Goal: Task Accomplishment & Management: Manage account settings

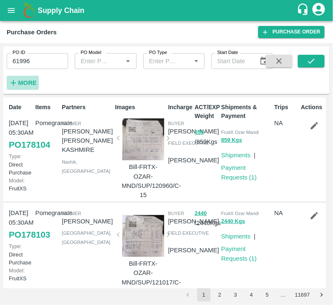
click at [20, 85] on strong "More" at bounding box center [27, 82] width 19 height 7
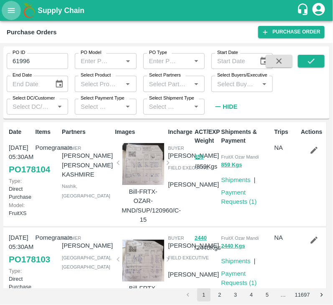
click at [6, 14] on button "open drawer" at bounding box center [11, 10] width 19 height 19
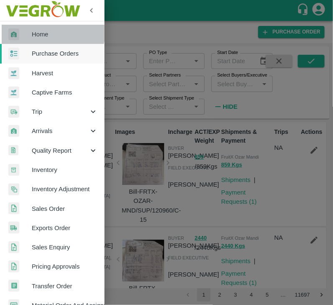
click at [48, 31] on span "Home" at bounding box center [65, 34] width 66 height 9
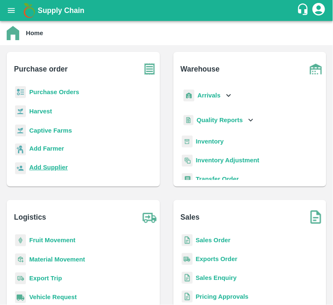
click at [46, 168] on b "Add Supplier" at bounding box center [48, 167] width 38 height 7
click at [61, 89] on b "Purchase Orders" at bounding box center [54, 92] width 50 height 7
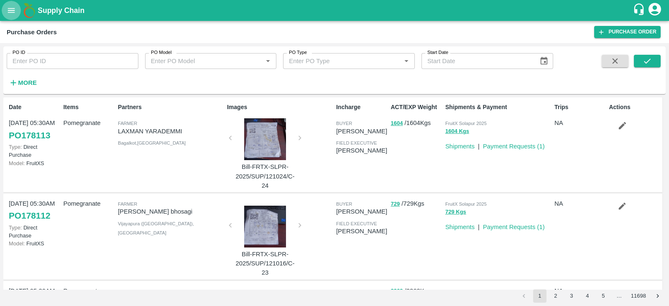
click at [13, 18] on button "open drawer" at bounding box center [11, 10] width 19 height 19
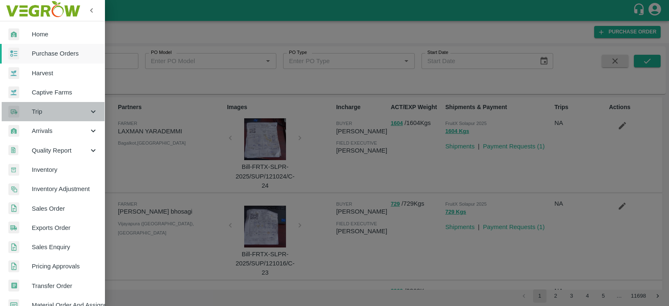
click at [59, 112] on span "Trip" at bounding box center [60, 111] width 57 height 9
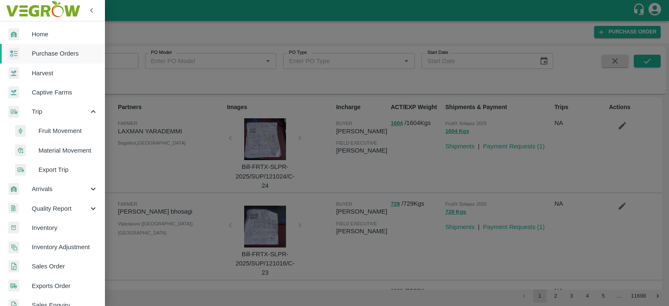
click at [66, 132] on span "Fruit Movement" at bounding box center [67, 130] width 59 height 9
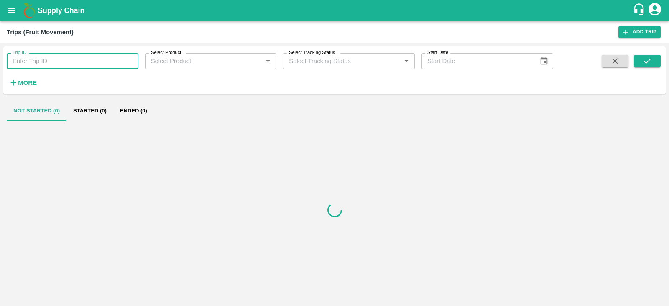
click at [54, 61] on input "Trip ID" at bounding box center [73, 61] width 132 height 16
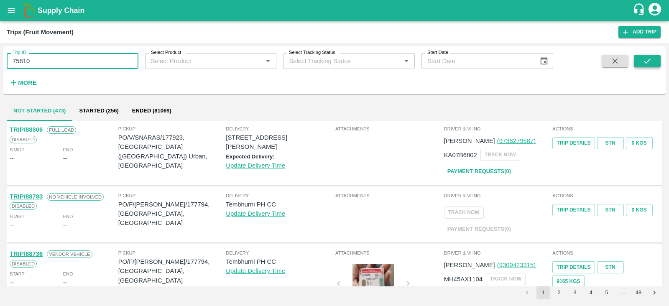
type input "75810"
click at [333, 64] on icon "submit" at bounding box center [646, 60] width 9 height 9
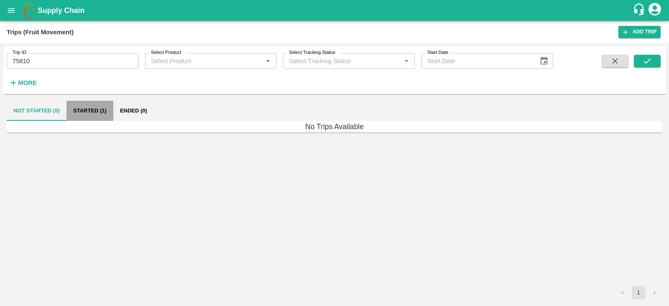
click at [102, 112] on button "Started (1)" at bounding box center [89, 111] width 47 height 20
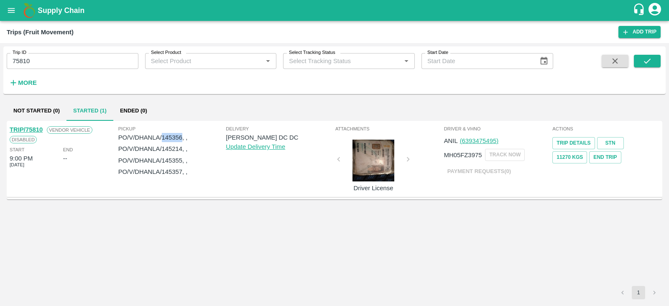
drag, startPoint x: 181, startPoint y: 137, endPoint x: 161, endPoint y: 136, distance: 19.2
click at [161, 136] on p "PO/V/DHANLA/145356, ," at bounding box center [172, 137] width 108 height 9
copy p "145356"
click at [333, 144] on link "Trip Details" at bounding box center [573, 143] width 42 height 12
click at [276, 251] on div "TRIP/75810 Vendor Vehicle Disabled Start 9:00 PM 07 Mar 2025 End -- Pickup PO/V…" at bounding box center [334, 203] width 655 height 165
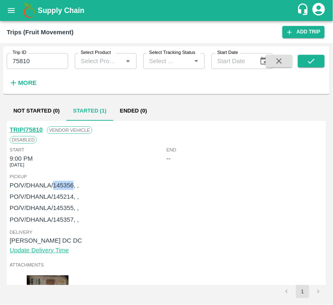
drag, startPoint x: 52, startPoint y: 184, endPoint x: 73, endPoint y: 184, distance: 20.9
click at [73, 184] on p "PO/V/DHANLA/145356, ," at bounding box center [167, 185] width 314 height 9
copy p "145356"
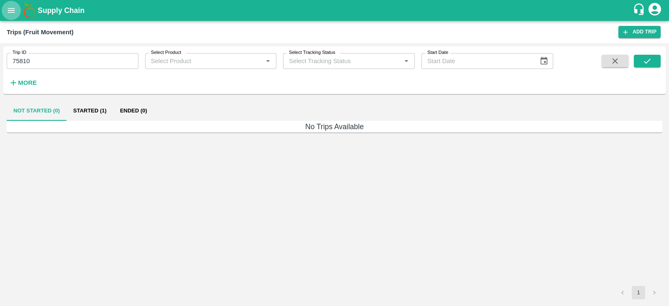
click at [13, 17] on button "open drawer" at bounding box center [11, 10] width 19 height 19
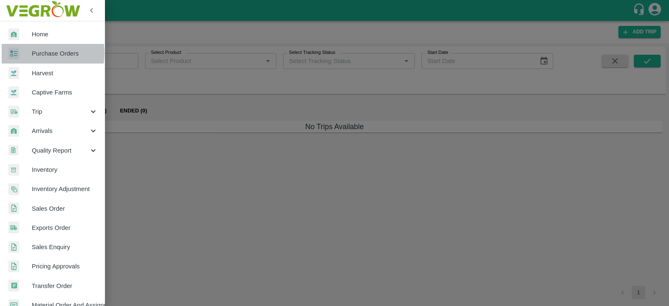
click at [40, 53] on span "Purchase Orders" at bounding box center [65, 53] width 66 height 9
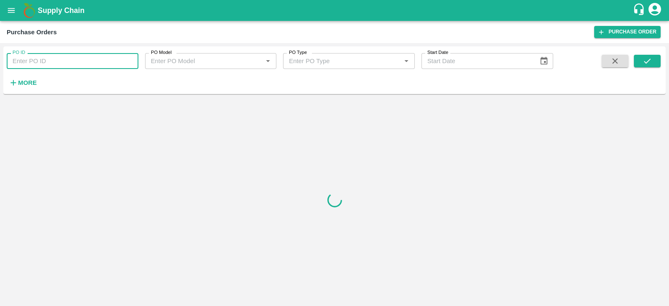
click at [58, 61] on input "PO ID" at bounding box center [73, 61] width 132 height 16
paste input "145356"
type input "145356"
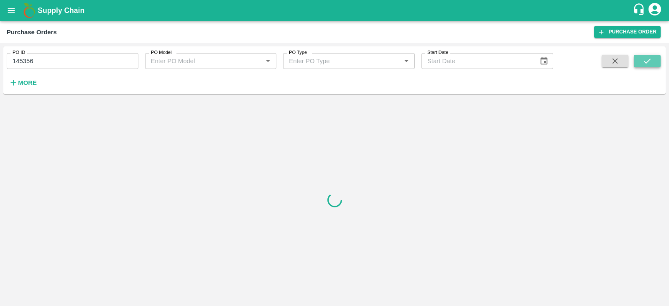
click at [641, 63] on button "submit" at bounding box center [647, 61] width 27 height 13
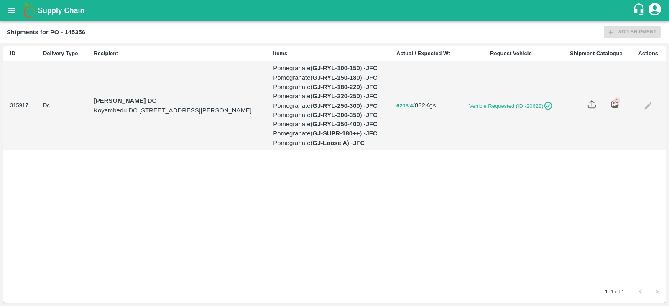
click at [650, 150] on td at bounding box center [647, 105] width 35 height 89
click at [530, 110] on link "Vehicle Requested (ID -20628)" at bounding box center [510, 105] width 88 height 9
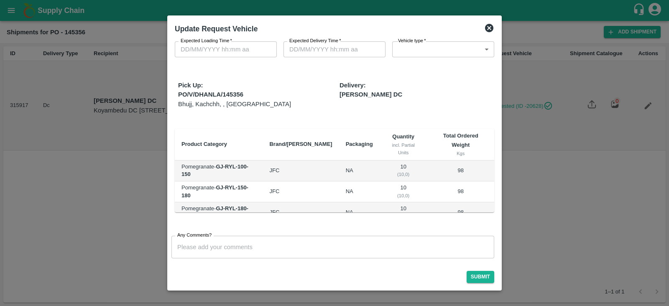
click at [490, 31] on icon at bounding box center [489, 28] width 8 height 8
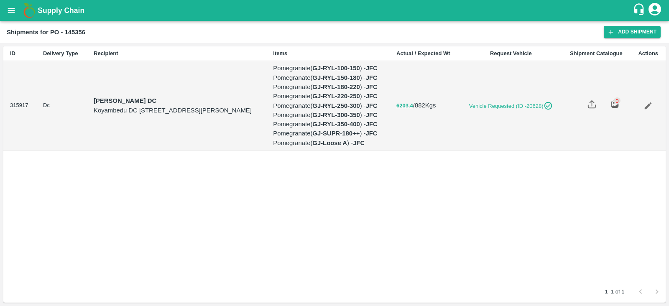
click at [650, 115] on link "Edit" at bounding box center [647, 105] width 19 height 19
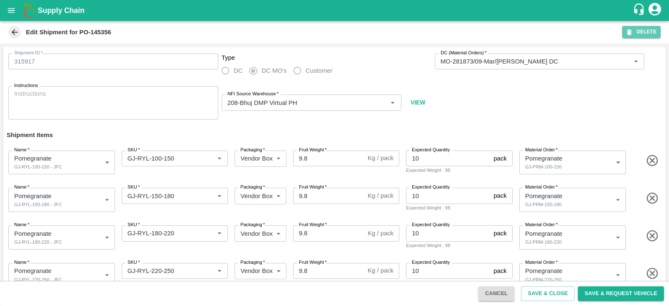
click at [634, 32] on button "DELETE" at bounding box center [641, 32] width 38 height 12
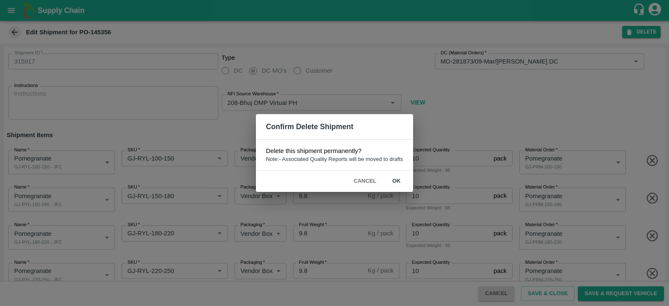
click at [397, 178] on button "ok" at bounding box center [396, 181] width 27 height 15
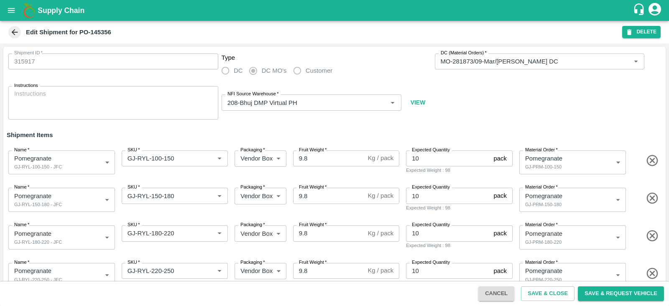
click at [645, 31] on button "DELETE" at bounding box center [641, 32] width 38 height 12
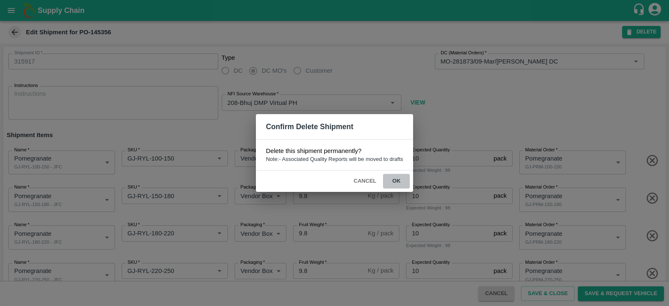
click at [398, 183] on button "ok" at bounding box center [396, 181] width 27 height 15
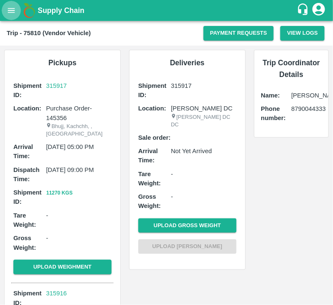
click at [14, 16] on button "open drawer" at bounding box center [11, 10] width 19 height 19
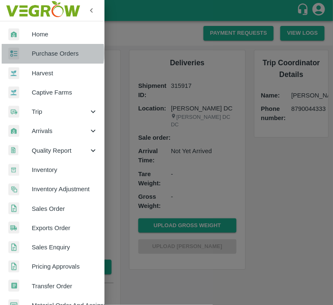
click at [38, 53] on span "Purchase Orders" at bounding box center [65, 53] width 66 height 9
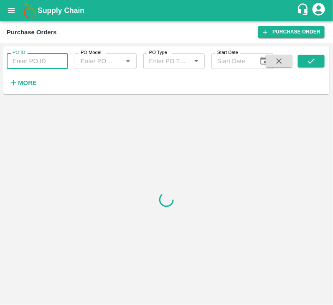
click at [23, 64] on input "PO ID" at bounding box center [37, 61] width 61 height 16
paste input "145356"
type input "145356"
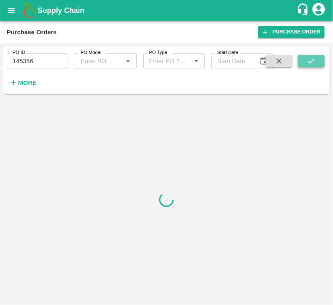
click at [312, 58] on icon "submit" at bounding box center [311, 60] width 9 height 9
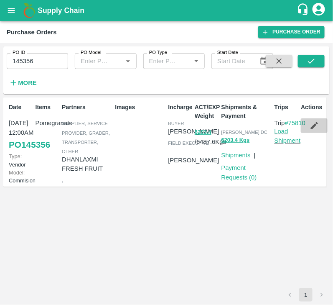
click at [313, 121] on icon "button" at bounding box center [314, 125] width 9 height 9
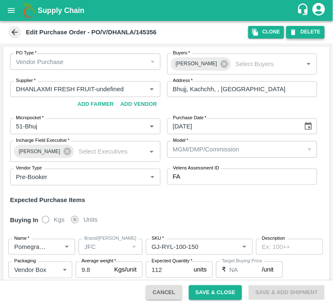
click at [299, 34] on button "DELETE" at bounding box center [305, 32] width 38 height 12
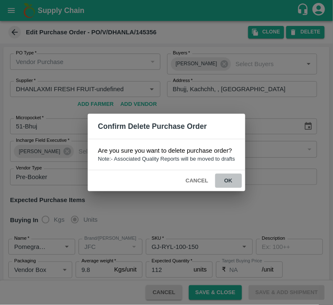
click at [231, 177] on button "ok" at bounding box center [228, 180] width 27 height 15
click at [225, 176] on button "ok" at bounding box center [228, 180] width 27 height 15
click at [228, 178] on button "ok" at bounding box center [228, 180] width 27 height 15
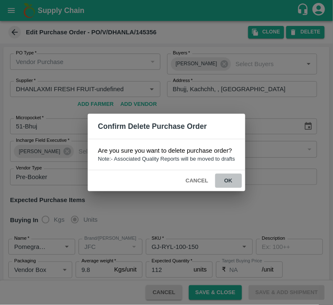
click at [229, 180] on button "ok" at bounding box center [228, 180] width 27 height 15
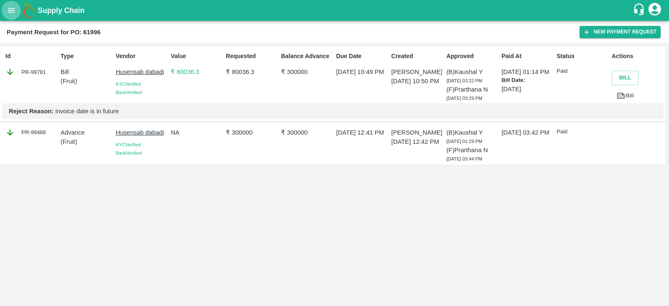
click at [12, 4] on button "open drawer" at bounding box center [11, 10] width 19 height 19
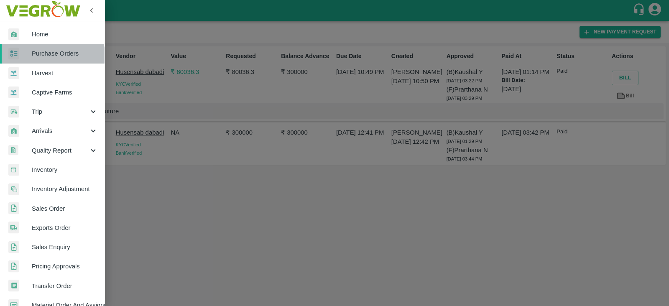
click at [50, 57] on span "Purchase Orders" at bounding box center [65, 53] width 66 height 9
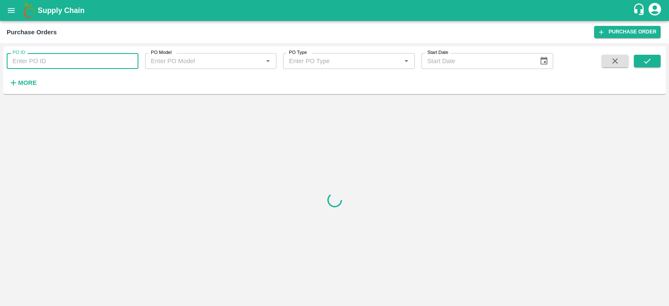
click at [71, 59] on input "PO ID" at bounding box center [73, 61] width 132 height 16
type input "145356"
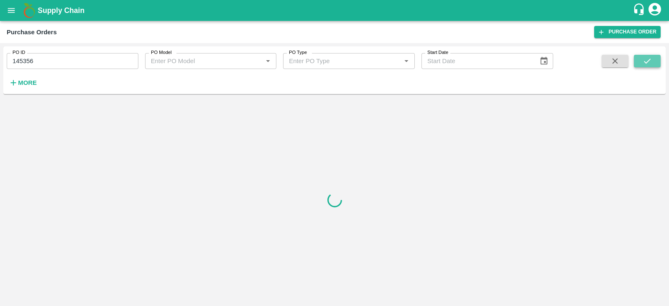
click at [644, 59] on icon "submit" at bounding box center [646, 60] width 9 height 9
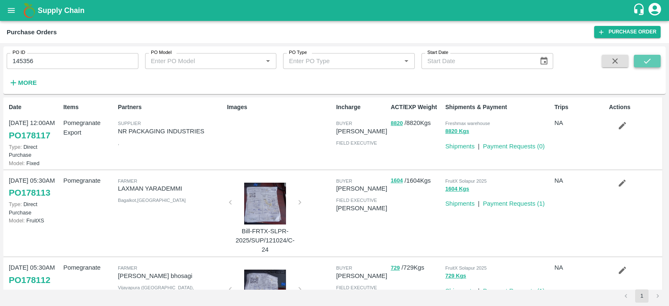
click at [655, 59] on button "submit" at bounding box center [647, 61] width 27 height 13
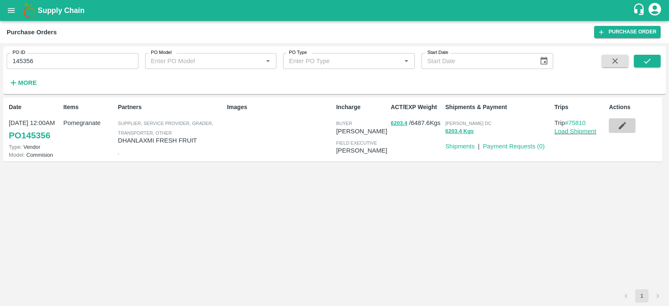
click at [623, 126] on icon "button" at bounding box center [622, 125] width 7 height 7
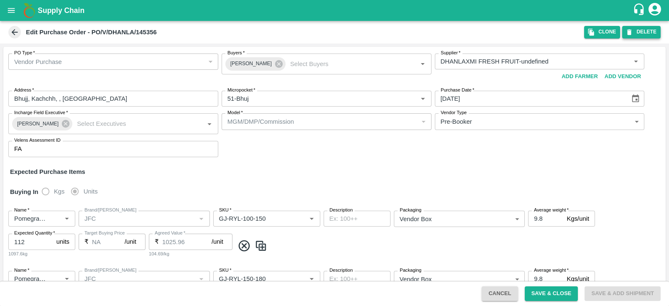
click at [639, 30] on button "DELETE" at bounding box center [641, 32] width 38 height 12
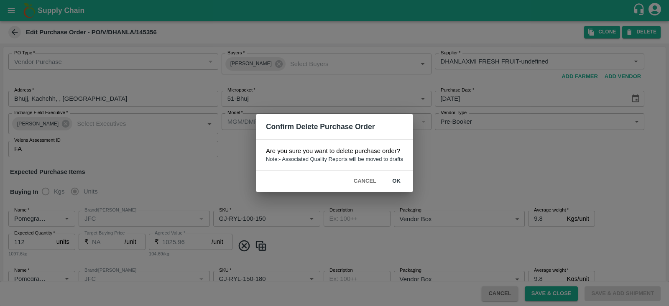
click at [400, 178] on button "ok" at bounding box center [396, 181] width 27 height 15
